Goal: Information Seeking & Learning: Learn about a topic

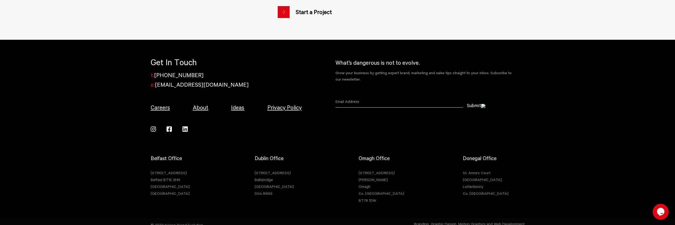
scroll to position [896, 0]
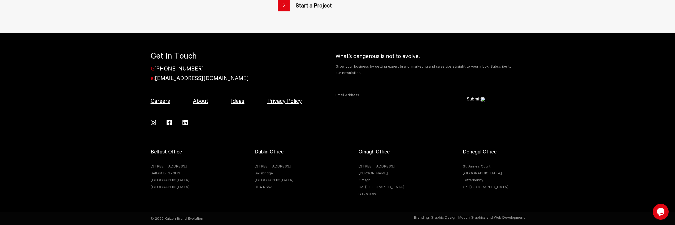
click at [234, 104] on link "Ideas" at bounding box center [237, 101] width 13 height 6
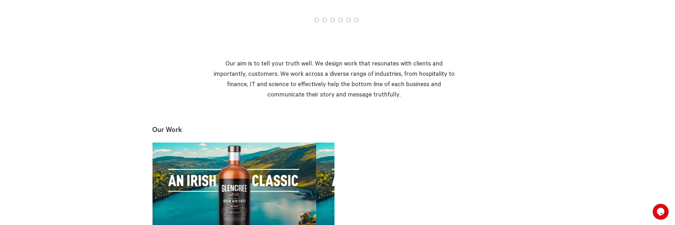
scroll to position [249, 0]
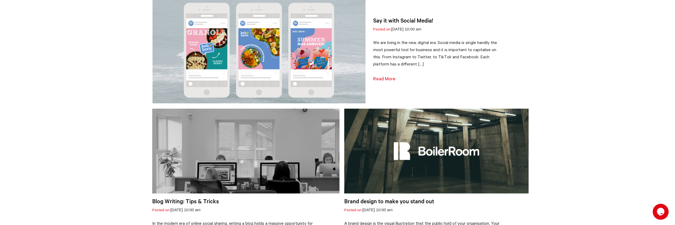
scroll to position [95, 0]
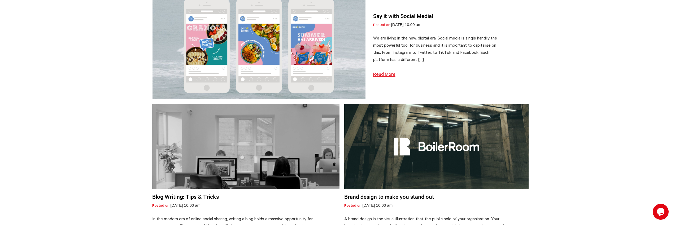
click at [381, 73] on link "Read More" at bounding box center [384, 74] width 22 height 5
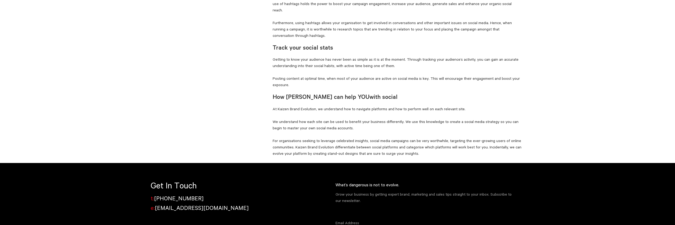
scroll to position [621, 0]
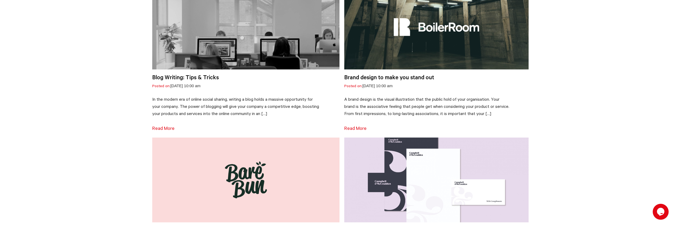
click at [439, 49] on img at bounding box center [436, 27] width 184 height 85
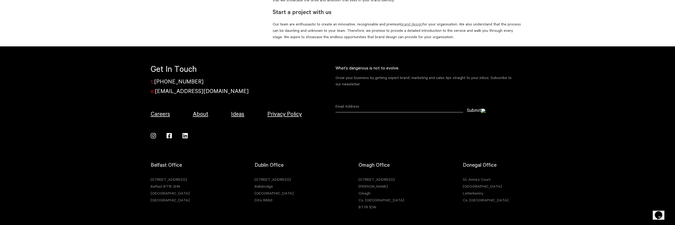
click at [409, 22] on link "brand design" at bounding box center [412, 24] width 22 height 4
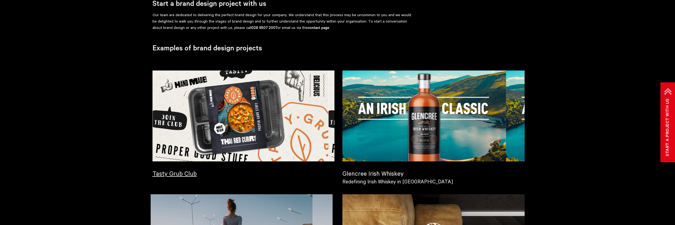
scroll to position [287, 0]
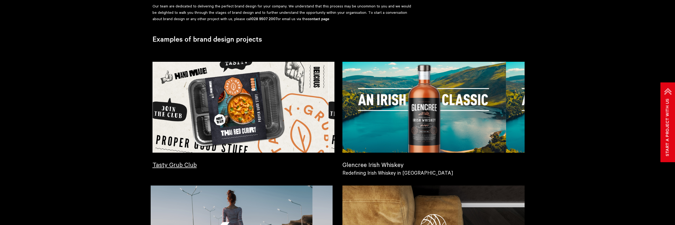
click at [261, 99] on video at bounding box center [243, 107] width 182 height 91
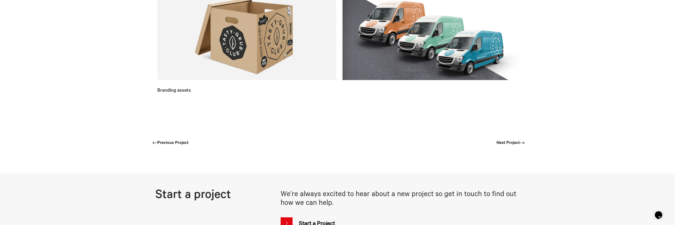
scroll to position [1396, 0]
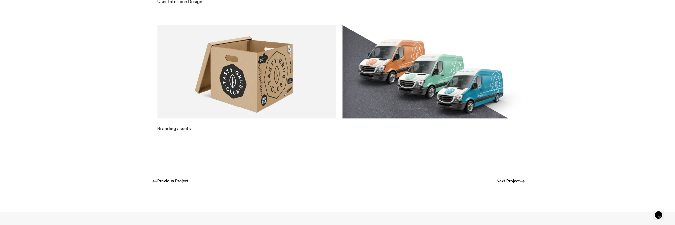
click at [254, 84] on link at bounding box center [249, 72] width 185 height 94
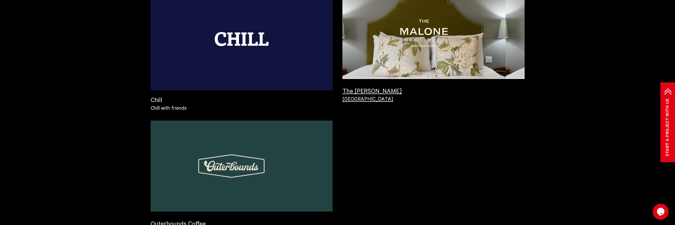
scroll to position [630, 0]
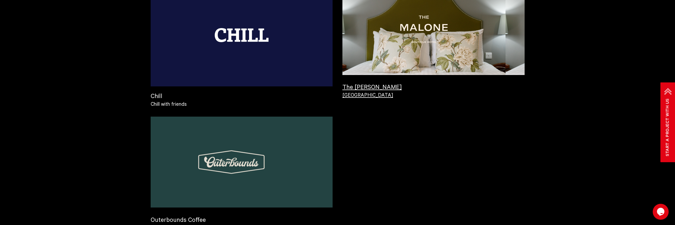
click at [474, 59] on video at bounding box center [433, 29] width 182 height 91
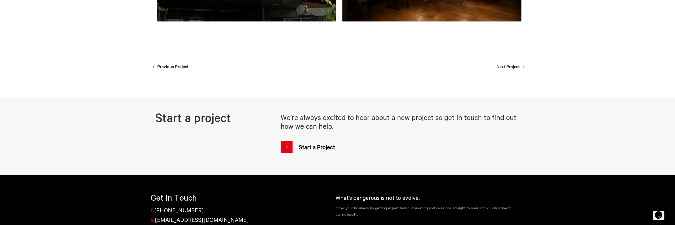
scroll to position [1293, 0]
